Goal: Entertainment & Leisure: Browse casually

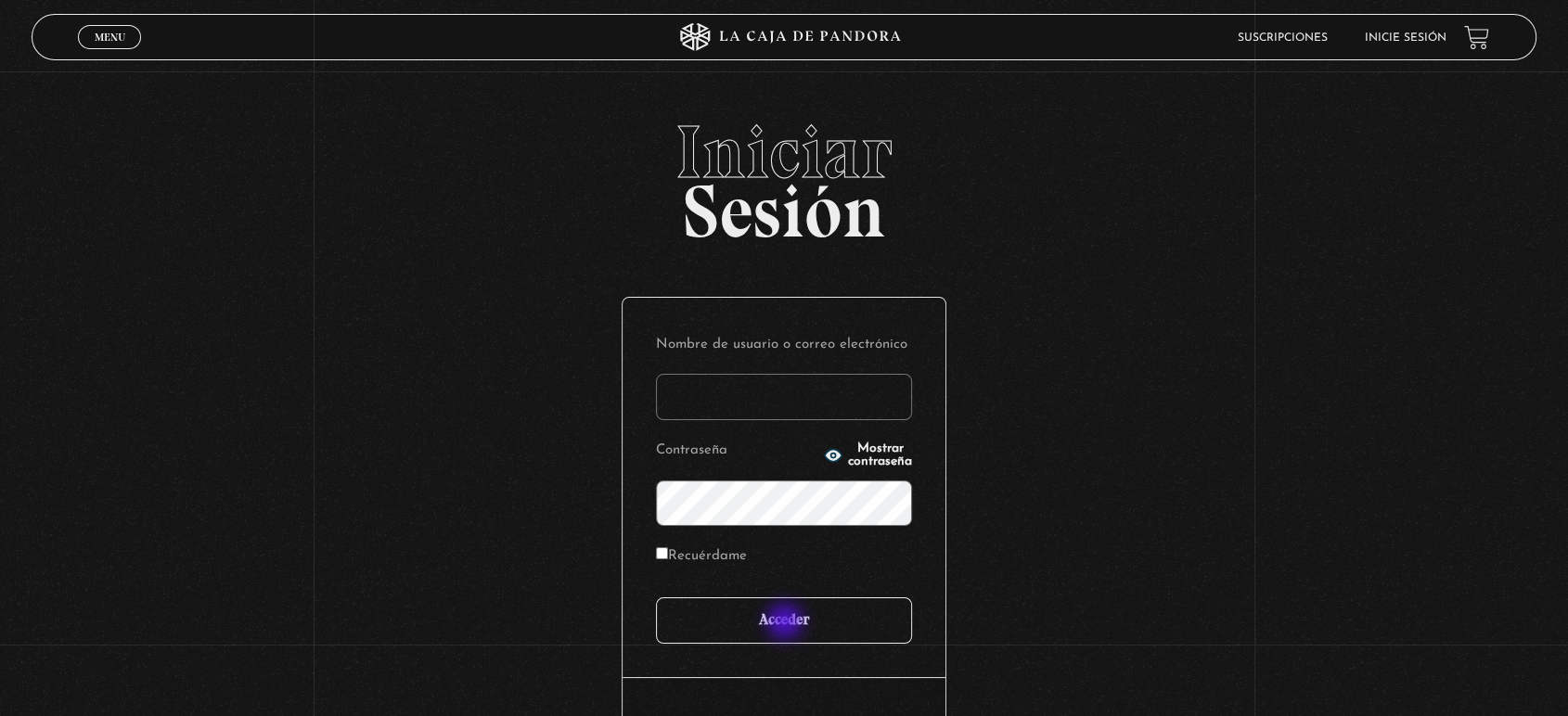
type input "antosalazare@hotmail.com"
click at [787, 623] on input "Acceder" at bounding box center [784, 620] width 256 height 46
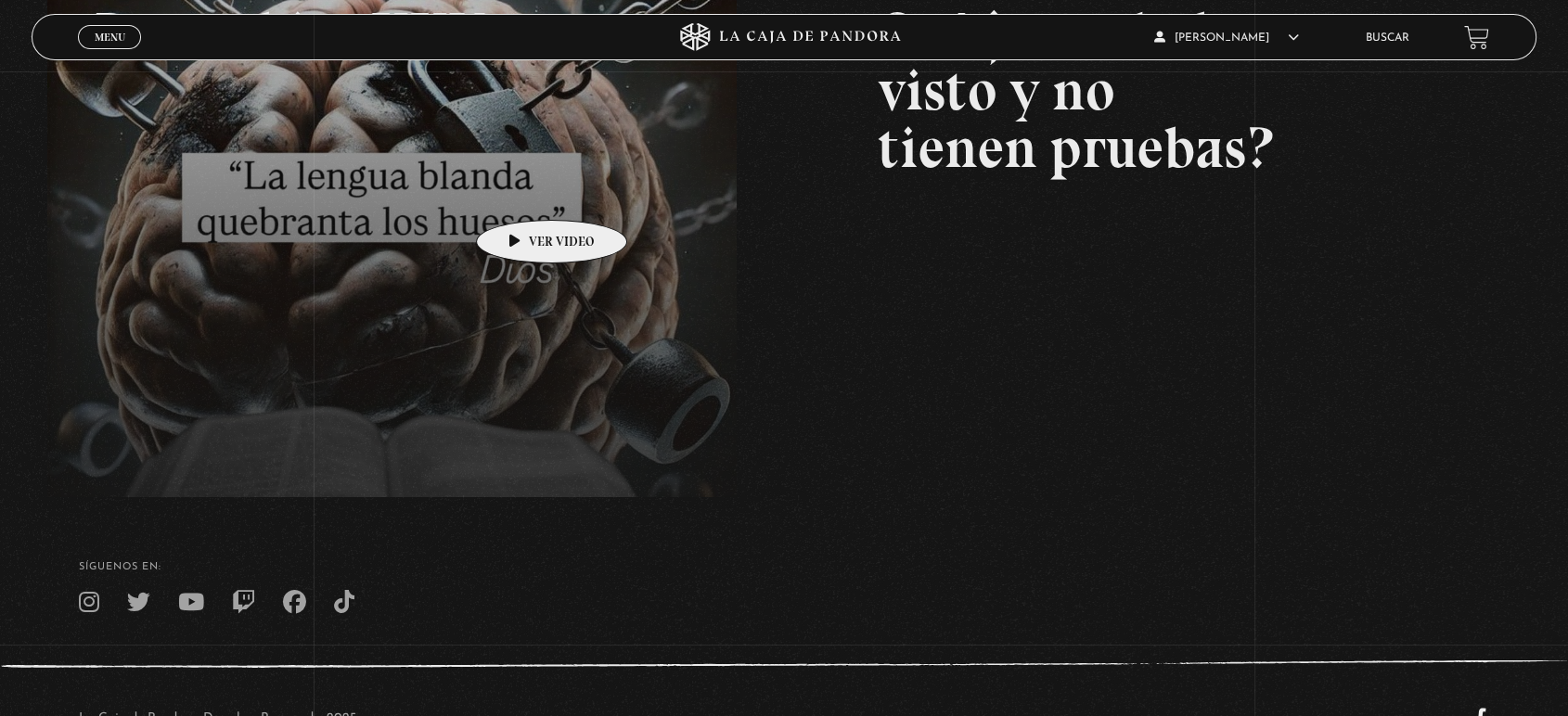
scroll to position [439, 0]
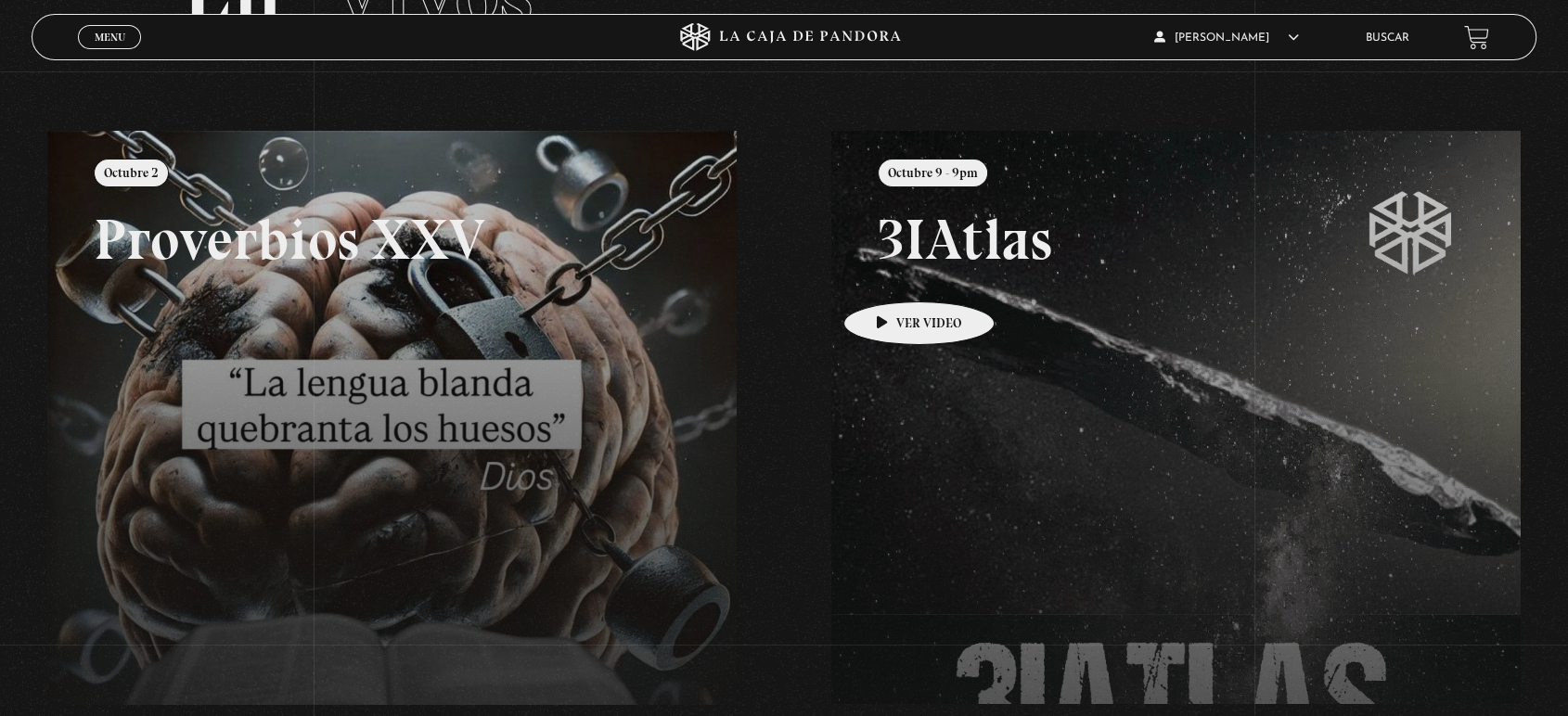
scroll to position [175, 0]
